Goal: Transaction & Acquisition: Purchase product/service

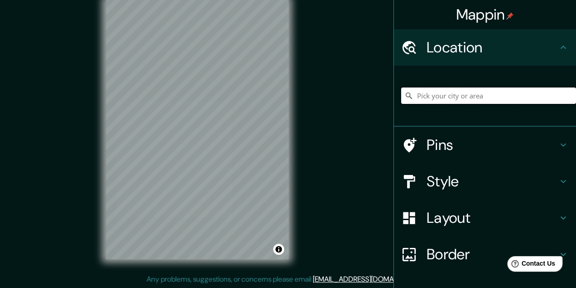
click at [431, 93] on input "Pick your city or area" at bounding box center [488, 95] width 175 height 16
type input "Las Rejas Norte, Estación Central, Región Metropolitana de Santiago 9160000, Ch…"
click at [463, 217] on h4 "Layout" at bounding box center [492, 218] width 131 height 18
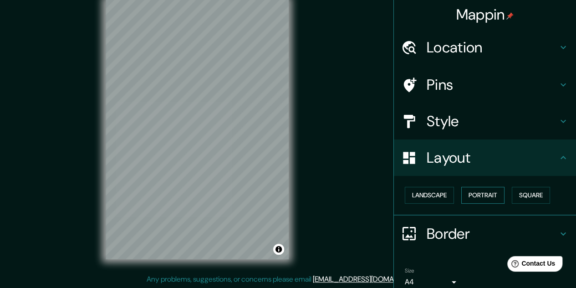
click at [474, 200] on button "Portrait" at bounding box center [482, 195] width 43 height 17
click at [440, 194] on button "Landscape" at bounding box center [429, 195] width 49 height 17
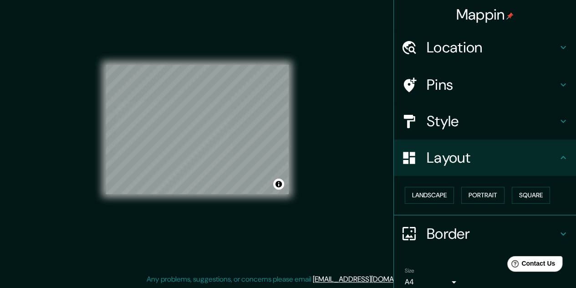
click at [385, 185] on div "Mappin Location Las Rejas Norte, Estación Central, Región Metropolitana de Sant…" at bounding box center [288, 136] width 576 height 303
click at [427, 112] on h4 "Style" at bounding box center [492, 121] width 131 height 18
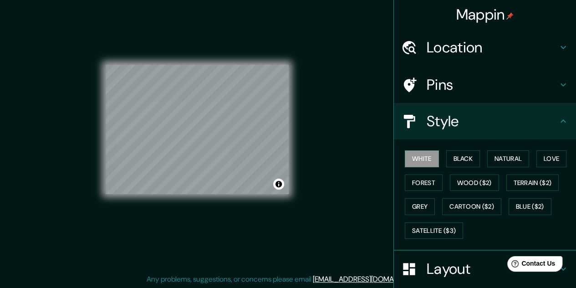
click at [467, 115] on h4 "Style" at bounding box center [492, 121] width 131 height 18
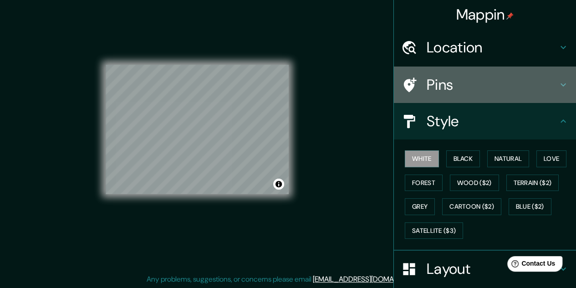
click at [464, 95] on div "Pins" at bounding box center [485, 84] width 182 height 36
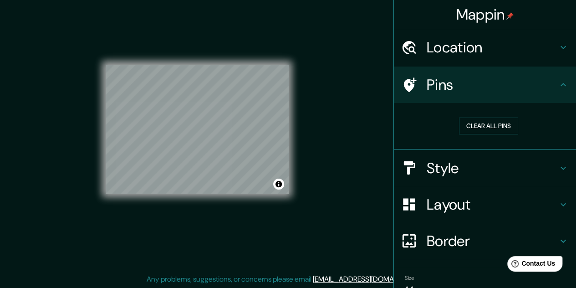
click at [464, 89] on h4 "Pins" at bounding box center [492, 85] width 131 height 18
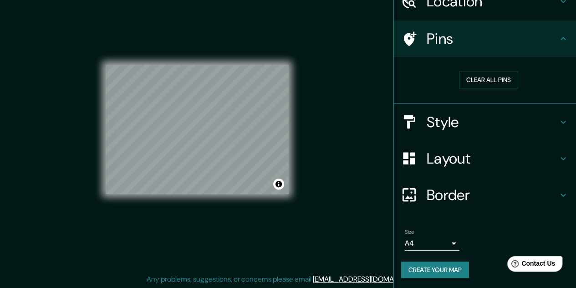
scroll to position [46, 0]
click at [435, 120] on h4 "Style" at bounding box center [492, 121] width 131 height 18
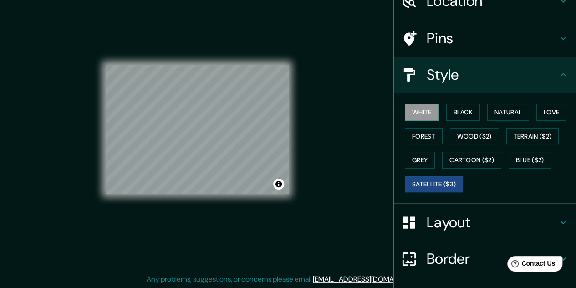
click at [449, 184] on button "Satellite ($3)" at bounding box center [434, 184] width 58 height 17
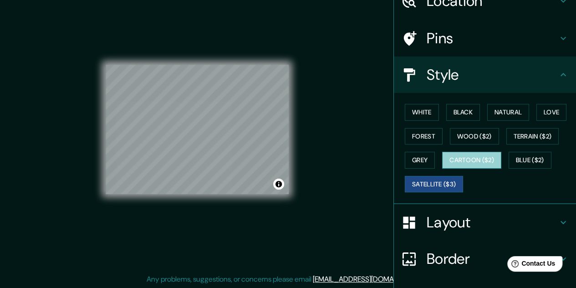
drag, startPoint x: 450, startPoint y: 155, endPoint x: 474, endPoint y: 157, distance: 24.2
click at [450, 155] on button "Cartoon ($2)" at bounding box center [471, 160] width 59 height 17
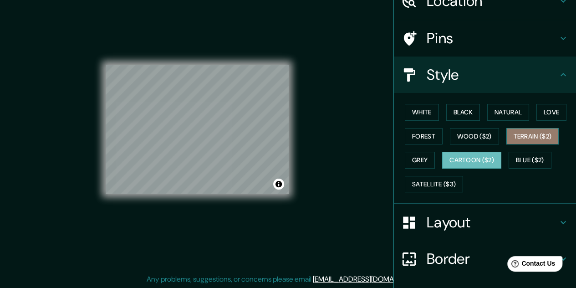
click at [508, 138] on button "Terrain ($2)" at bounding box center [532, 136] width 53 height 17
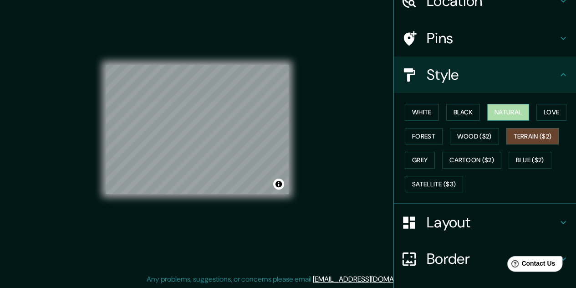
click at [495, 108] on button "Natural" at bounding box center [508, 112] width 42 height 17
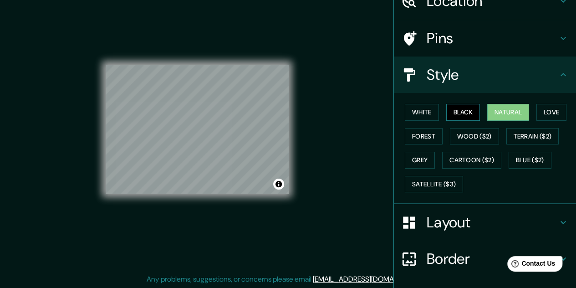
click at [458, 106] on button "Black" at bounding box center [463, 112] width 34 height 17
click at [425, 106] on button "White" at bounding box center [422, 112] width 34 height 17
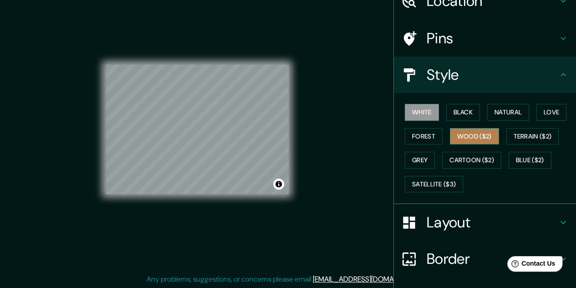
click at [460, 133] on button "Wood ($2)" at bounding box center [474, 136] width 49 height 17
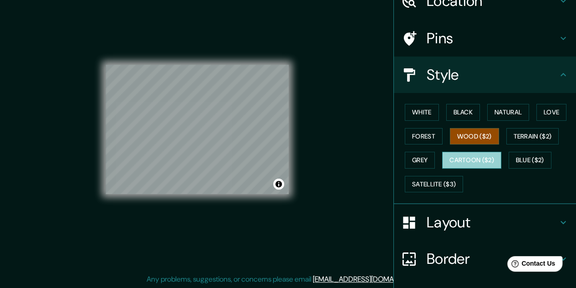
click at [492, 155] on button "Cartoon ($2)" at bounding box center [471, 160] width 59 height 17
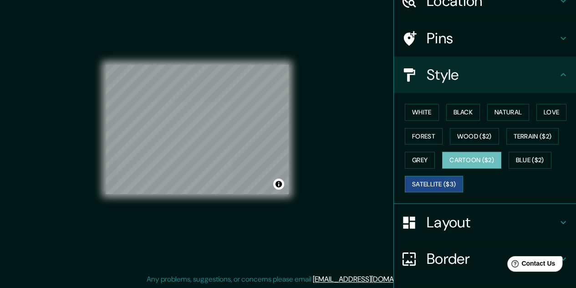
click at [426, 191] on button "Satellite ($3)" at bounding box center [434, 184] width 58 height 17
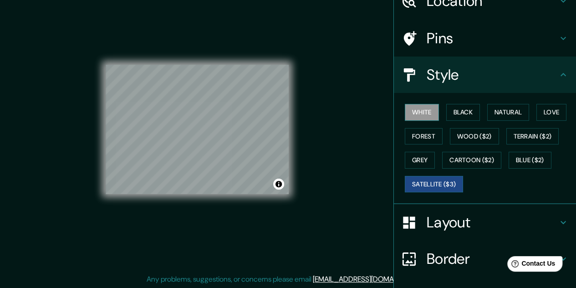
click at [425, 109] on button "White" at bounding box center [422, 112] width 34 height 17
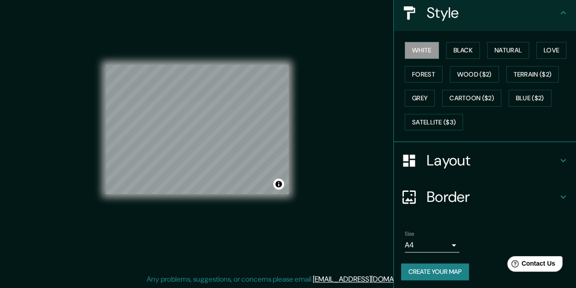
scroll to position [110, 0]
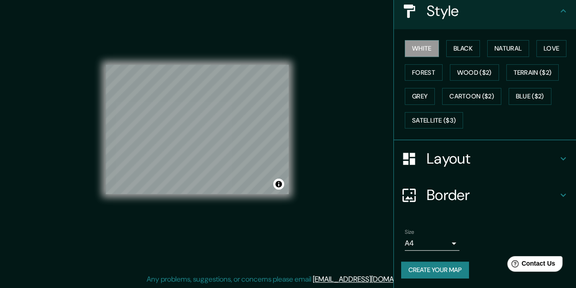
click at [445, 265] on button "Create your map" at bounding box center [435, 269] width 68 height 17
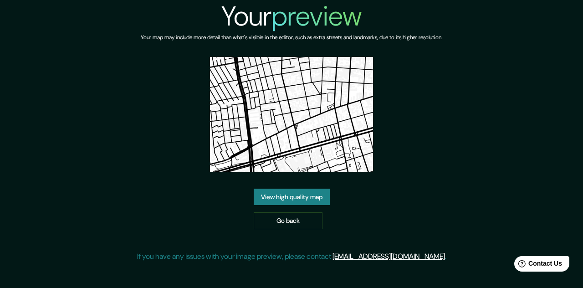
click at [306, 203] on link "View high quality map" at bounding box center [292, 197] width 76 height 17
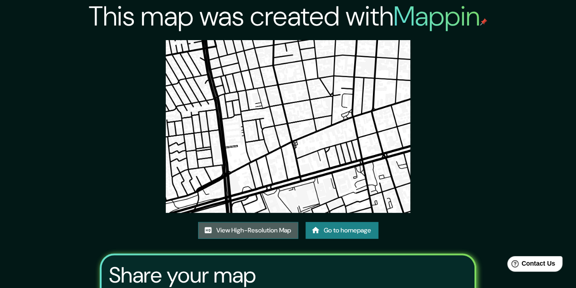
click at [233, 232] on link "View High-Resolution Map" at bounding box center [248, 230] width 100 height 17
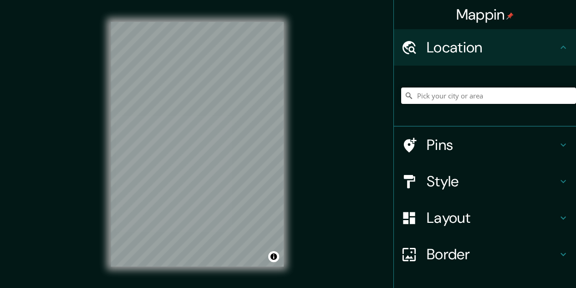
click at [507, 97] on input "Pick your city or area" at bounding box center [488, 95] width 175 height 16
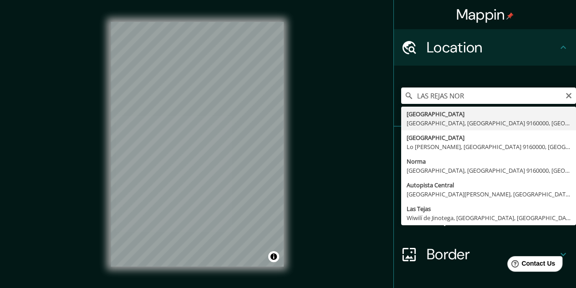
type input "Las Rejas Norte, Estación Central, Región Metropolitana de Santiago 9160000, Ch…"
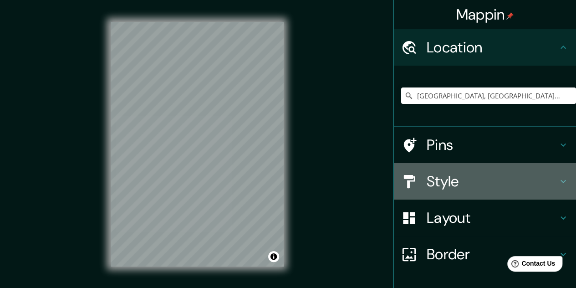
click at [461, 181] on h4 "Style" at bounding box center [492, 181] width 131 height 18
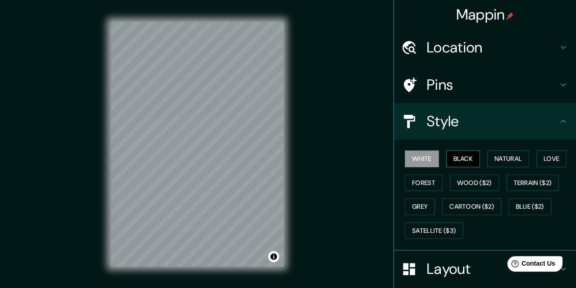
click at [464, 158] on button "Black" at bounding box center [463, 158] width 34 height 17
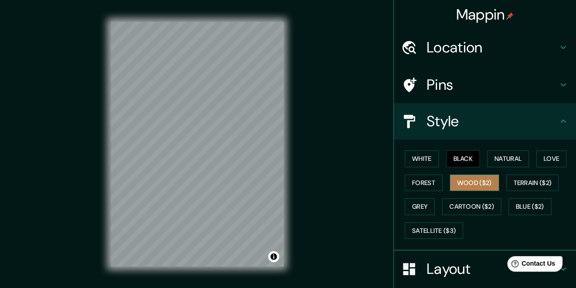
click at [469, 184] on button "Wood ($2)" at bounding box center [474, 182] width 49 height 17
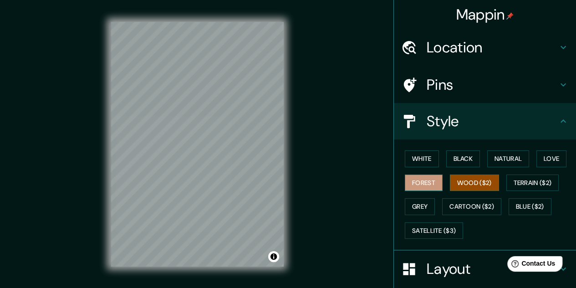
click at [426, 185] on button "Forest" at bounding box center [424, 182] width 38 height 17
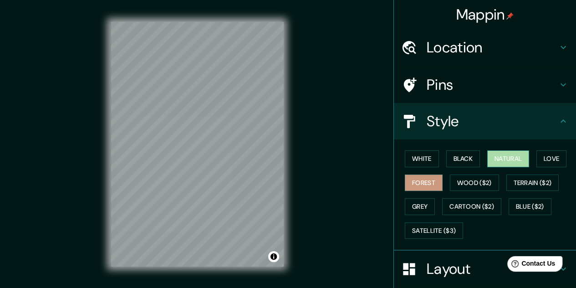
click at [503, 155] on button "Natural" at bounding box center [508, 158] width 42 height 17
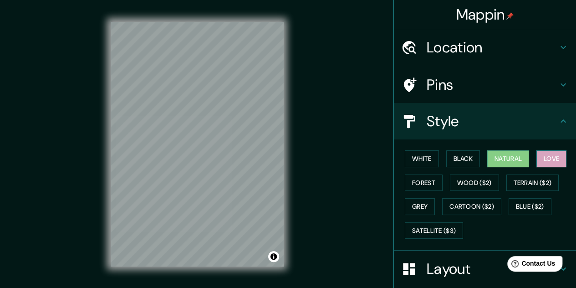
click at [558, 159] on button "Love" at bounding box center [551, 158] width 30 height 17
click at [518, 155] on button "Natural" at bounding box center [508, 158] width 42 height 17
click at [444, 260] on h4 "Layout" at bounding box center [492, 269] width 131 height 18
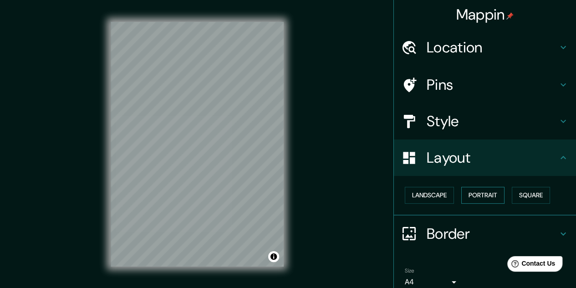
click at [487, 193] on button "Portrait" at bounding box center [482, 195] width 43 height 17
click at [439, 196] on button "Landscape" at bounding box center [429, 195] width 49 height 17
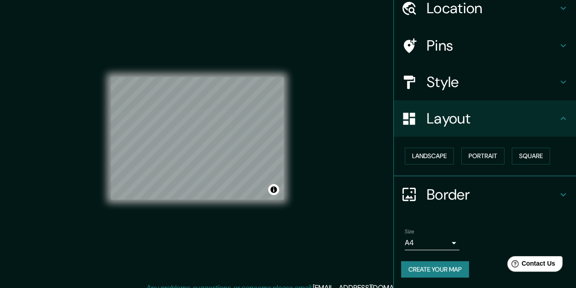
scroll to position [15, 0]
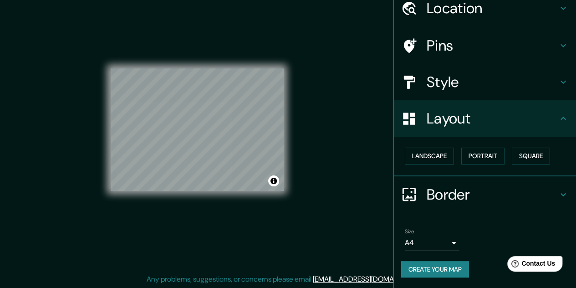
click at [446, 270] on button "Create your map" at bounding box center [435, 269] width 68 height 17
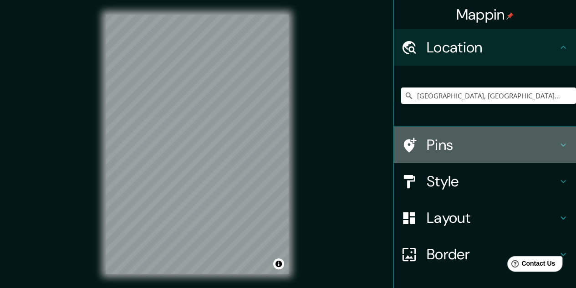
click at [468, 148] on h4 "Pins" at bounding box center [492, 145] width 131 height 18
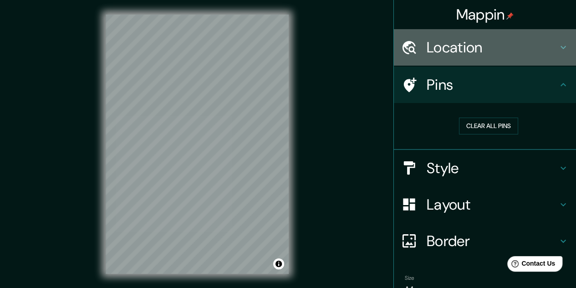
click at [475, 39] on h4 "Location" at bounding box center [492, 47] width 131 height 18
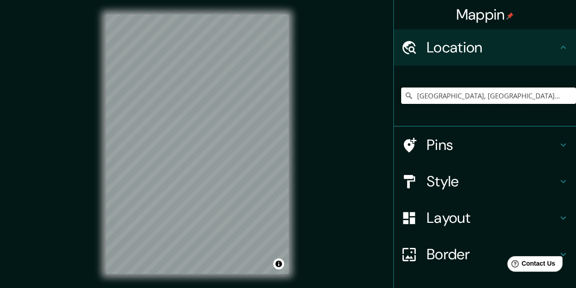
click at [459, 95] on input "[GEOGRAPHIC_DATA], [GEOGRAPHIC_DATA], [GEOGRAPHIC_DATA] 9160000, [GEOGRAPHIC_DA…" at bounding box center [488, 95] width 175 height 16
click at [479, 93] on input "[GEOGRAPHIC_DATA], [GEOGRAPHIC_DATA], [GEOGRAPHIC_DATA] 9160000, [GEOGRAPHIC_DA…" at bounding box center [488, 95] width 175 height 16
click at [520, 91] on input "[GEOGRAPHIC_DATA], [GEOGRAPHIC_DATA], [GEOGRAPHIC_DATA] 9160000, [GEOGRAPHIC_DA…" at bounding box center [488, 95] width 175 height 16
drag, startPoint x: 460, startPoint y: 96, endPoint x: 576, endPoint y: 99, distance: 116.1
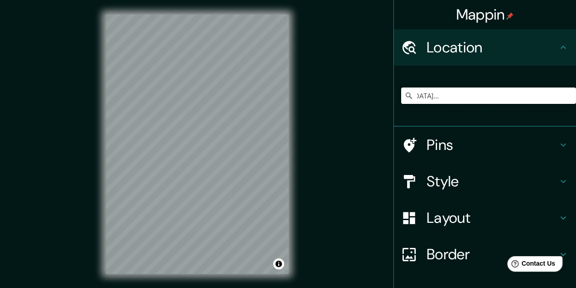
click at [576, 99] on html "Mappin Location [GEOGRAPHIC_DATA], [GEOGRAPHIC_DATA], [GEOGRAPHIC_DATA] 9160000…" at bounding box center [288, 144] width 576 height 288
click at [534, 96] on input "[GEOGRAPHIC_DATA]," at bounding box center [488, 95] width 175 height 16
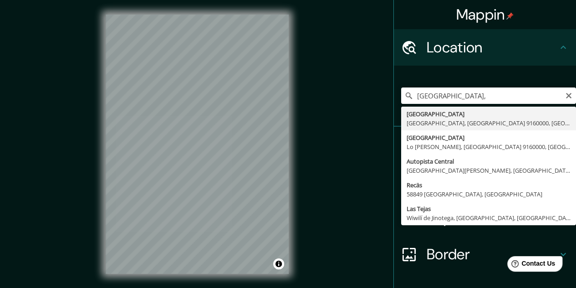
type input "[GEOGRAPHIC_DATA], [GEOGRAPHIC_DATA], [GEOGRAPHIC_DATA] 9160000, [GEOGRAPHIC_DA…"
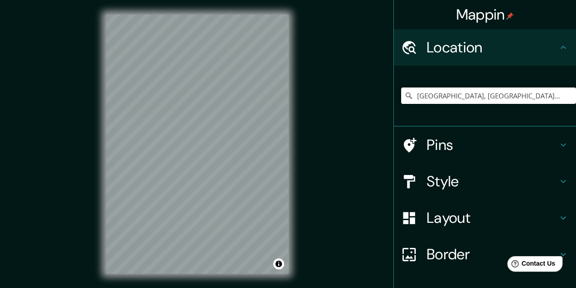
click at [459, 187] on h4 "Style" at bounding box center [492, 181] width 131 height 18
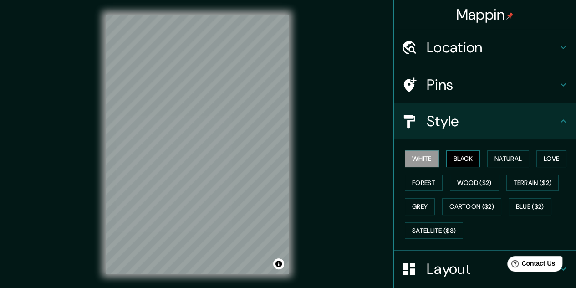
click at [457, 156] on button "Black" at bounding box center [463, 158] width 34 height 17
click at [474, 263] on h4 "Layout" at bounding box center [492, 269] width 131 height 18
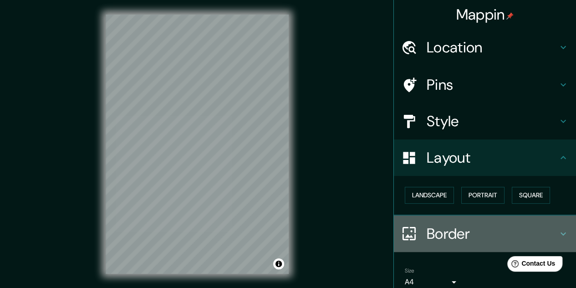
click at [440, 224] on h4 "Border" at bounding box center [492, 233] width 131 height 18
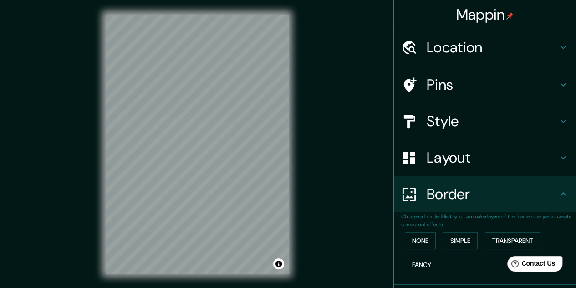
click at [459, 193] on h4 "Border" at bounding box center [492, 194] width 131 height 18
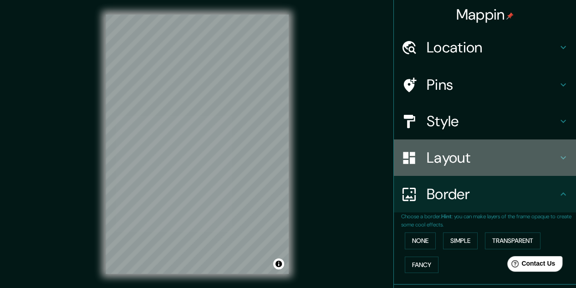
click at [458, 159] on h4 "Layout" at bounding box center [492, 157] width 131 height 18
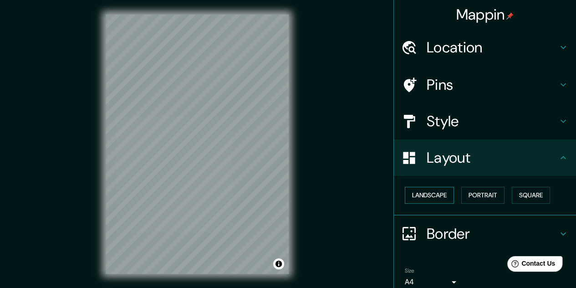
click at [444, 196] on button "Landscape" at bounding box center [429, 195] width 49 height 17
